Goal: Check status

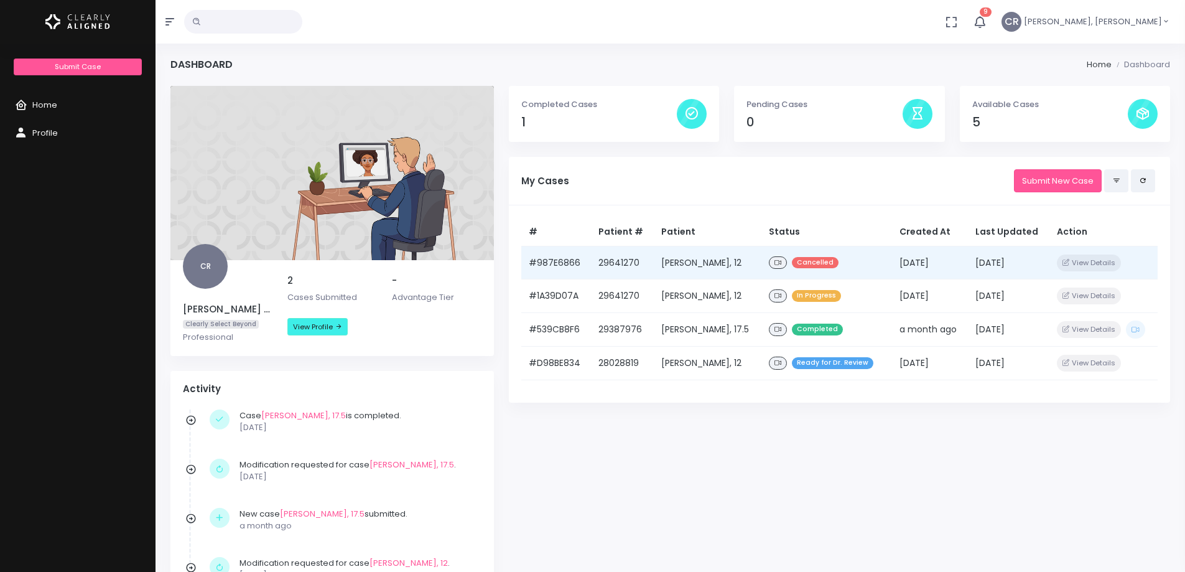
click at [698, 268] on td "[PERSON_NAME], 12" at bounding box center [708, 263] width 108 height 34
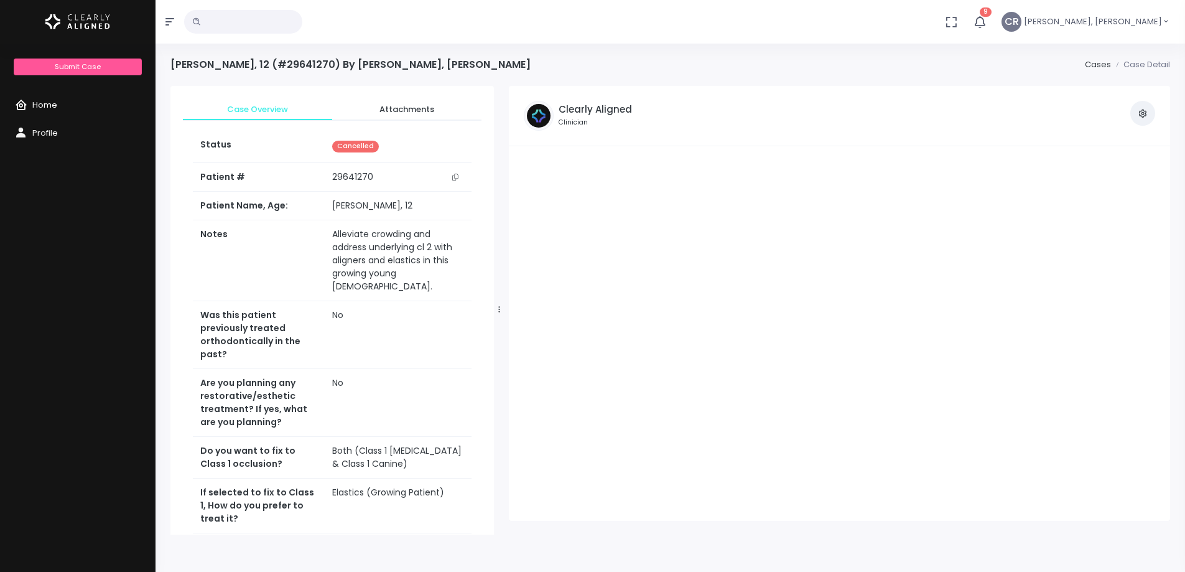
click at [59, 101] on link "Home" at bounding box center [78, 105] width 156 height 28
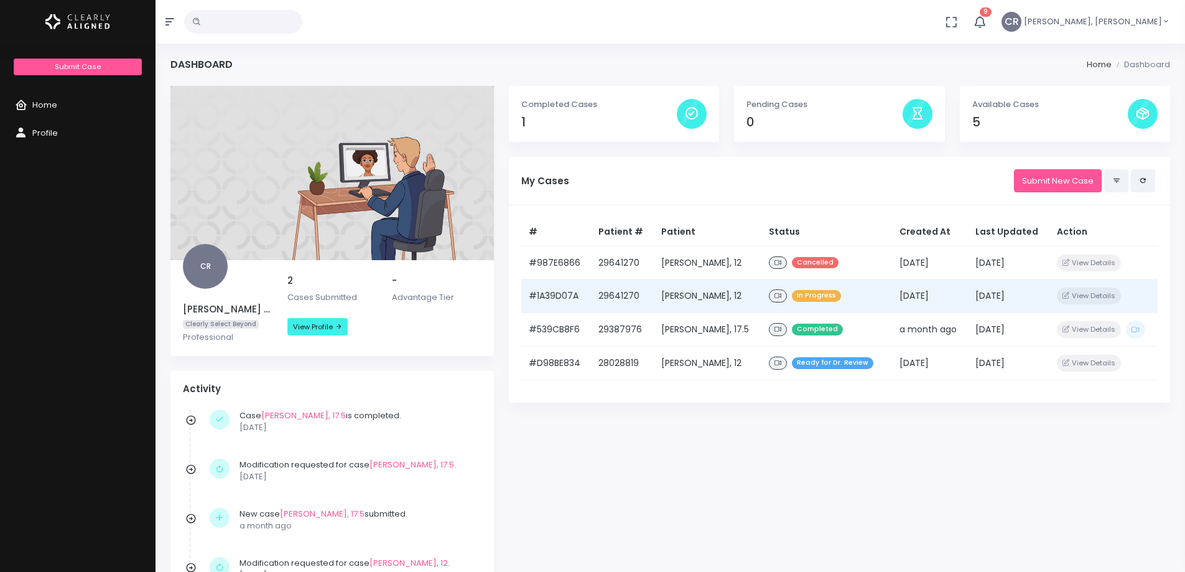
click at [698, 297] on td "[PERSON_NAME], 12" at bounding box center [708, 296] width 108 height 34
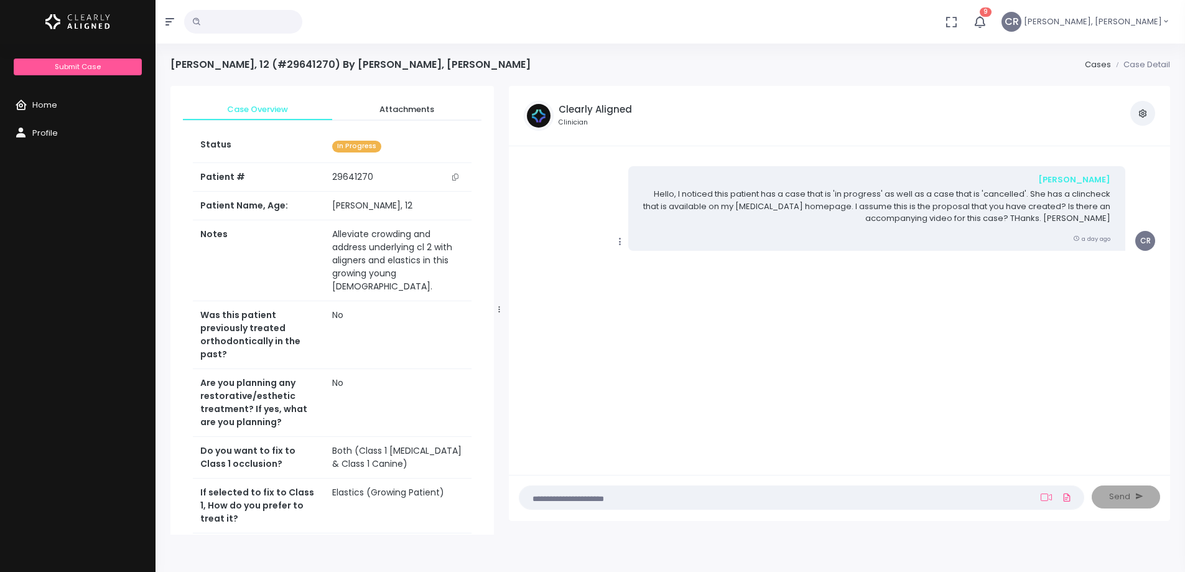
drag, startPoint x: 891, startPoint y: 259, endPoint x: 839, endPoint y: 318, distance: 77.6
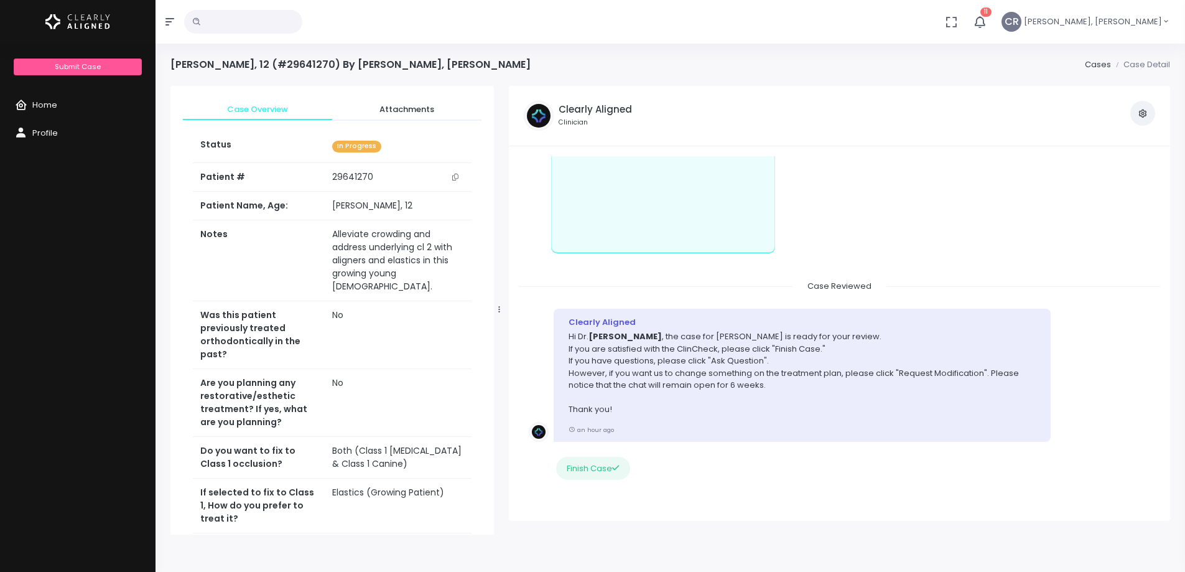
scroll to position [279, 0]
